Goal: Task Accomplishment & Management: Manage account settings

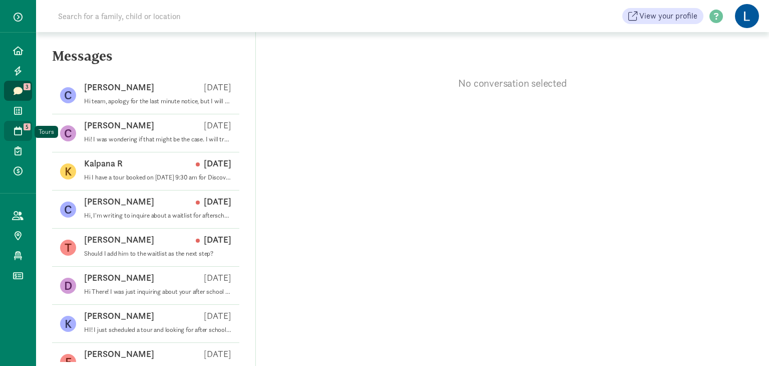
click at [17, 126] on icon at bounding box center [18, 130] width 8 height 9
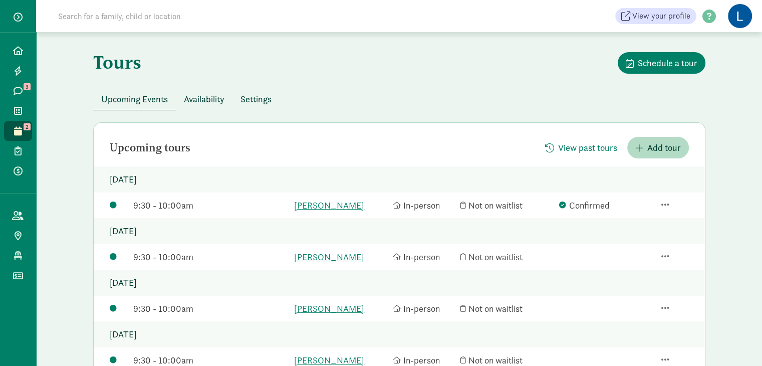
click at [429, 105] on div "Upcoming Events Availability Settings" at bounding box center [399, 99] width 612 height 22
click at [204, 100] on span "Availability" at bounding box center [204, 99] width 41 height 14
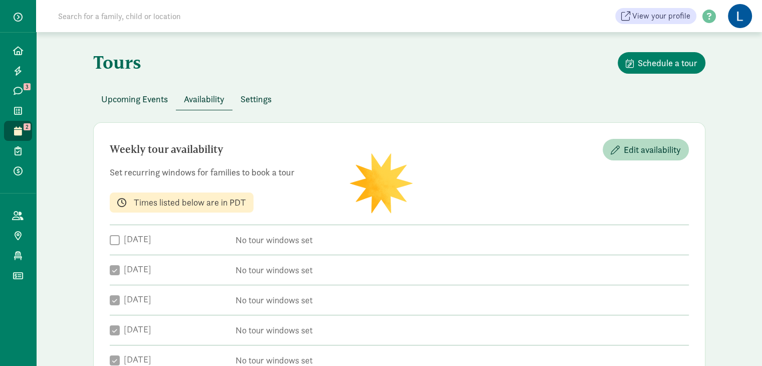
checkbox input "true"
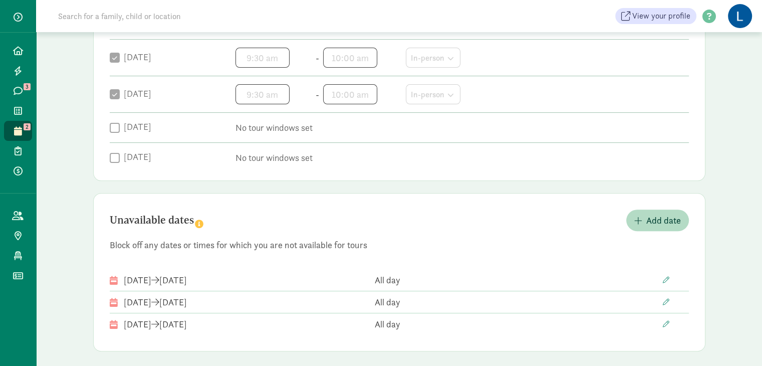
scroll to position [292, 0]
